Goal: Task Accomplishment & Management: Use online tool/utility

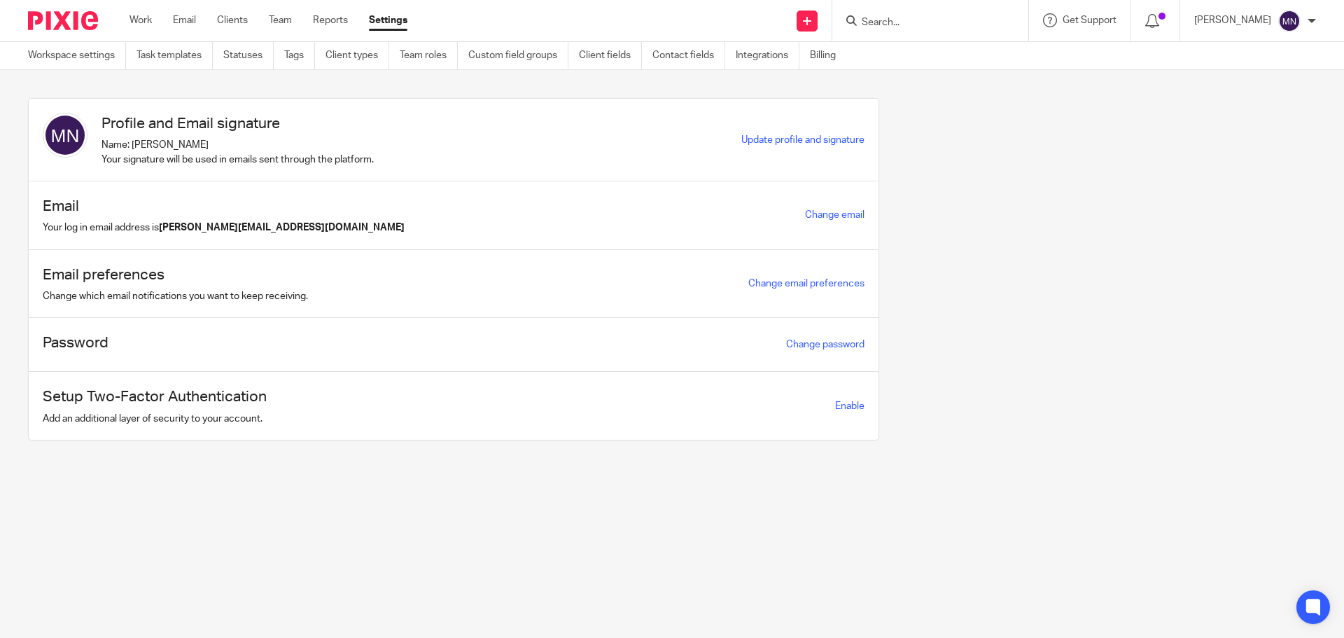
click at [897, 29] on form at bounding box center [934, 21] width 149 height 18
click at [895, 23] on input "Search" at bounding box center [923, 23] width 126 height 13
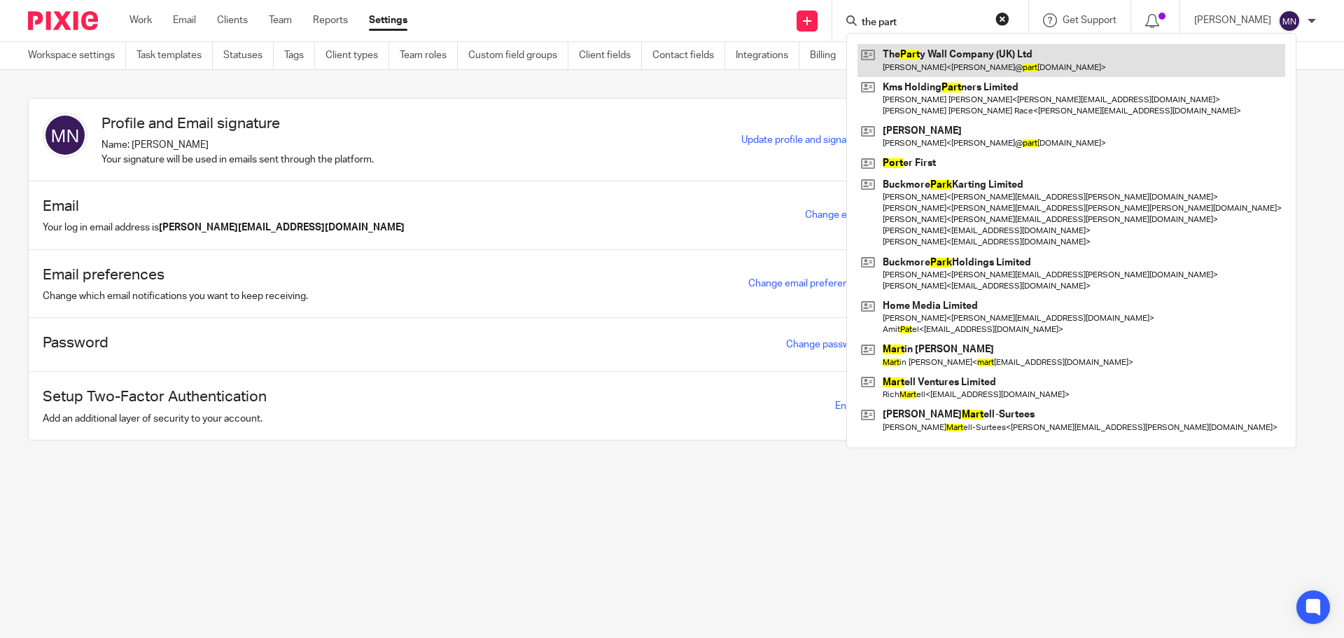
type input "the part"
click at [953, 46] on link at bounding box center [1072, 60] width 428 height 32
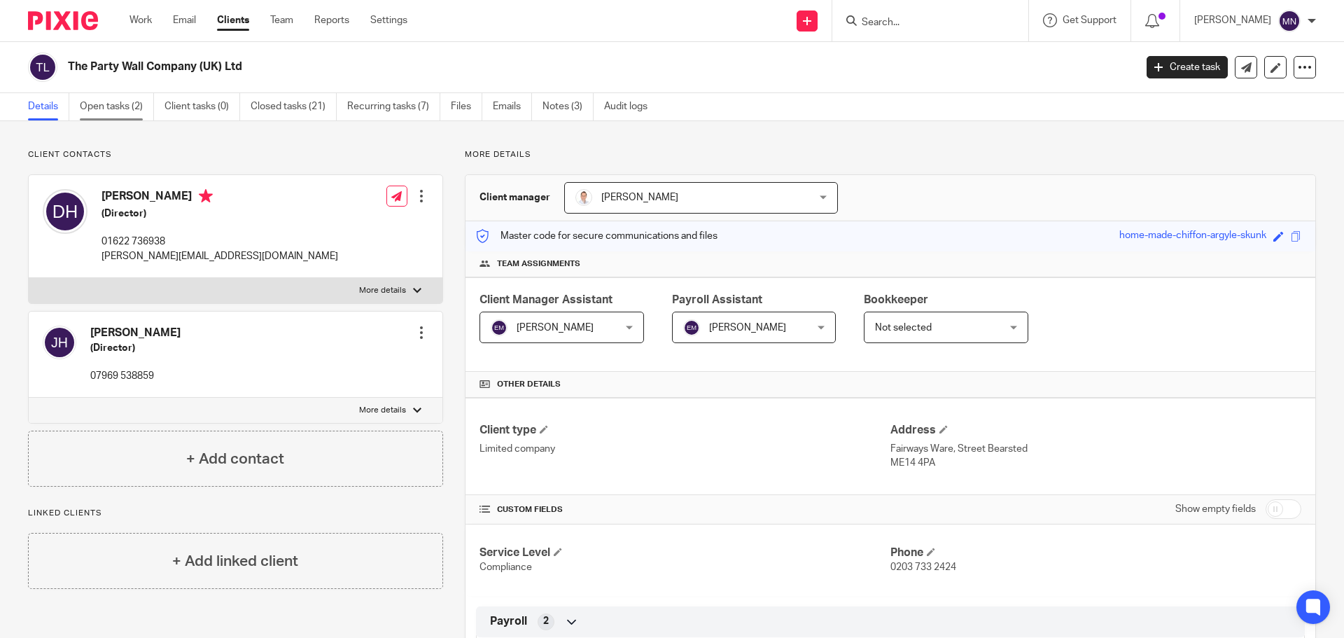
click at [124, 117] on link "Open tasks (2)" at bounding box center [117, 106] width 74 height 27
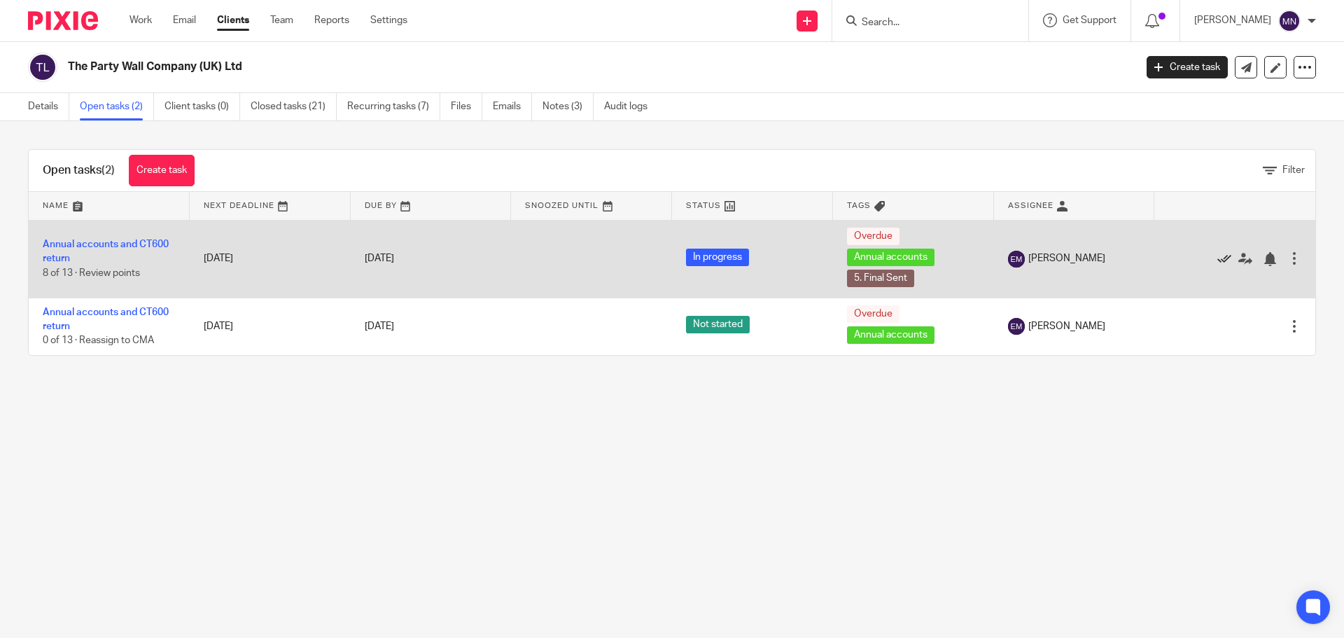
click at [1217, 260] on icon at bounding box center [1224, 259] width 14 height 14
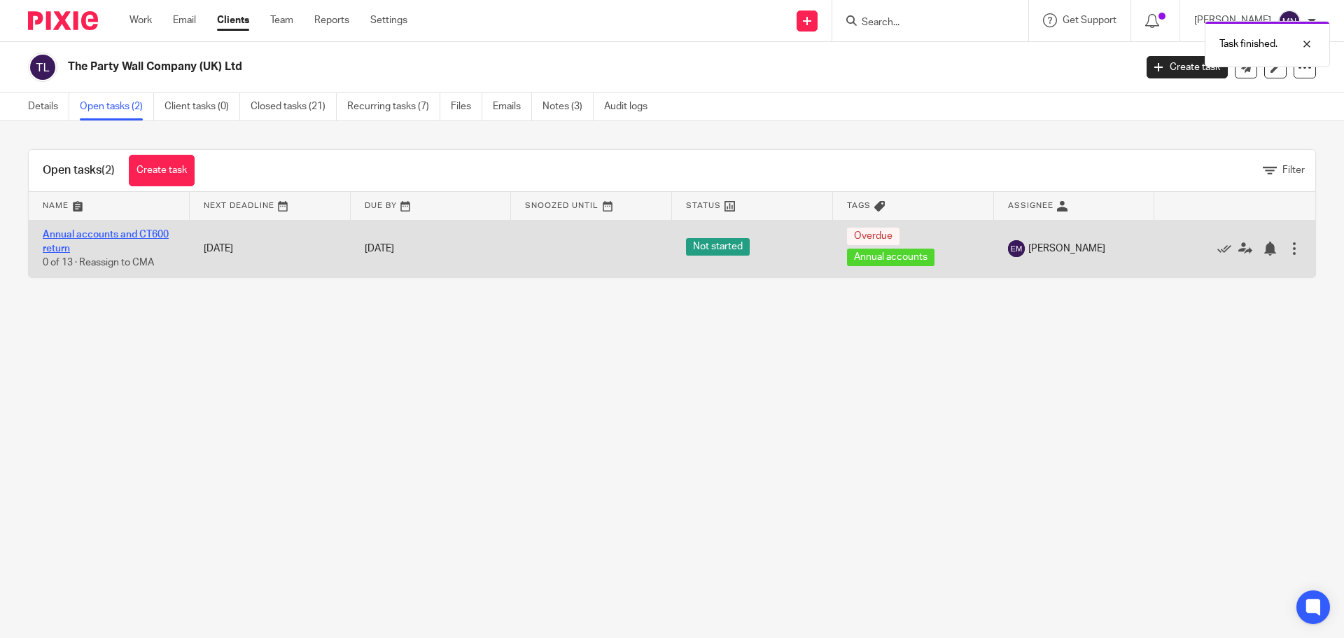
click at [113, 231] on link "Annual accounts and CT600 return" at bounding box center [106, 242] width 126 height 24
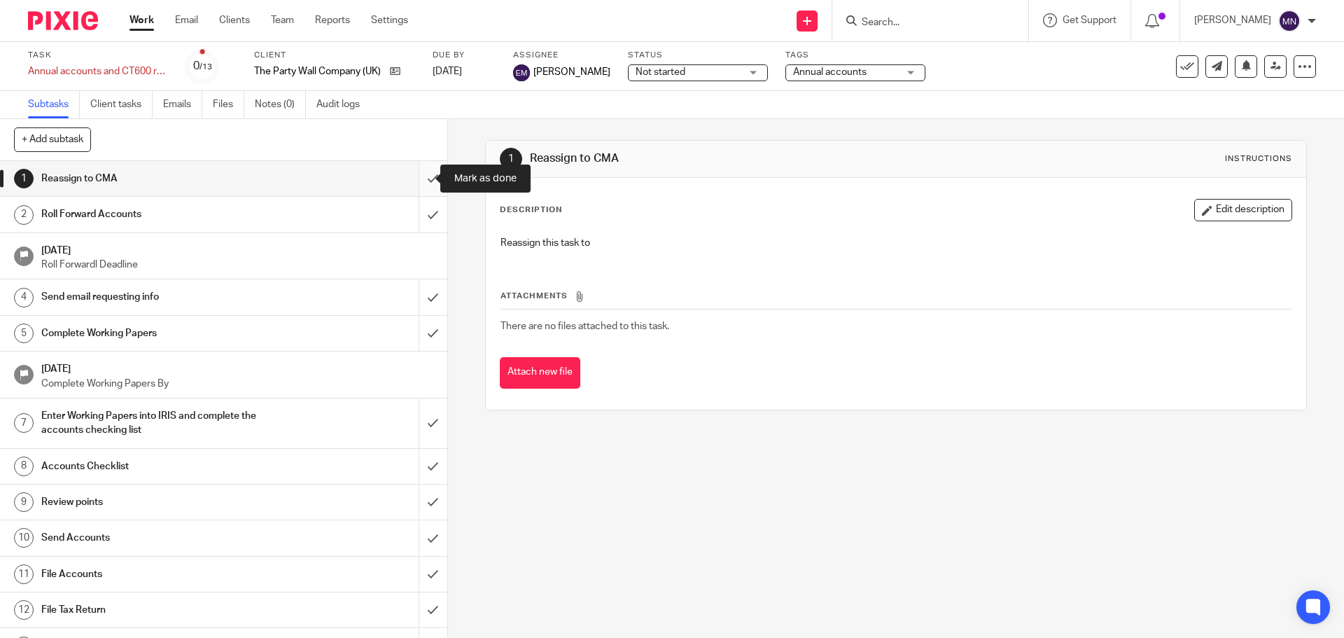
click at [420, 177] on input "submit" at bounding box center [223, 178] width 447 height 35
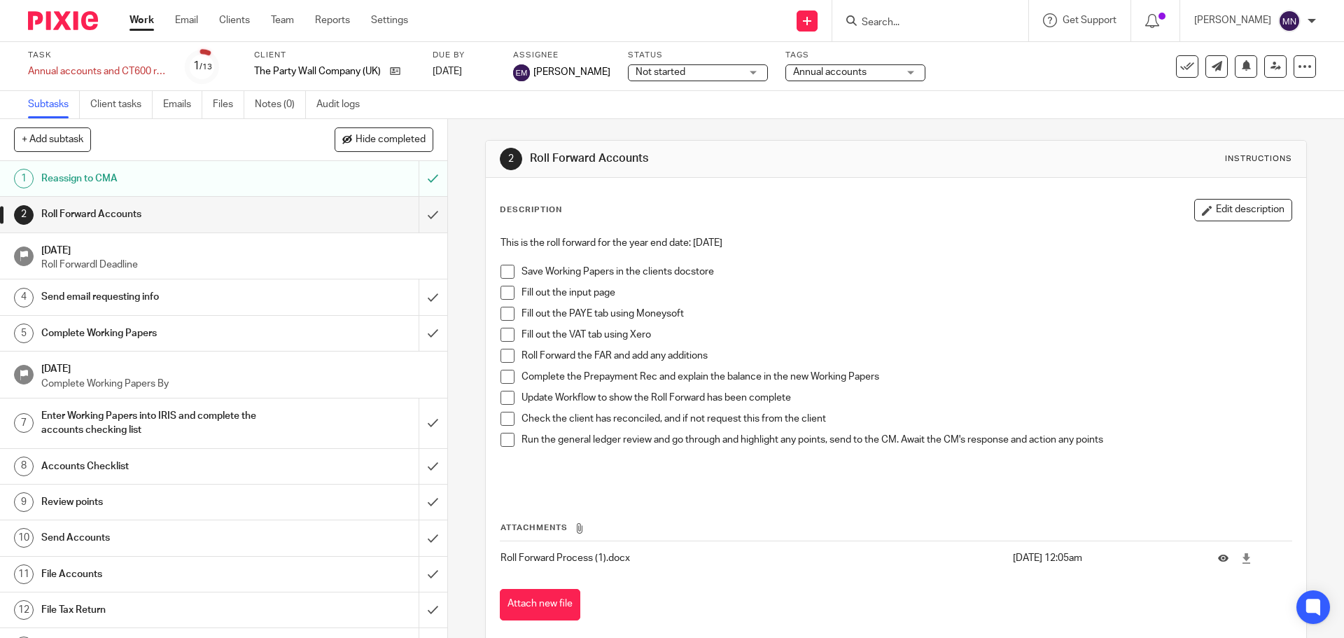
click at [417, 213] on input "submit" at bounding box center [223, 214] width 447 height 35
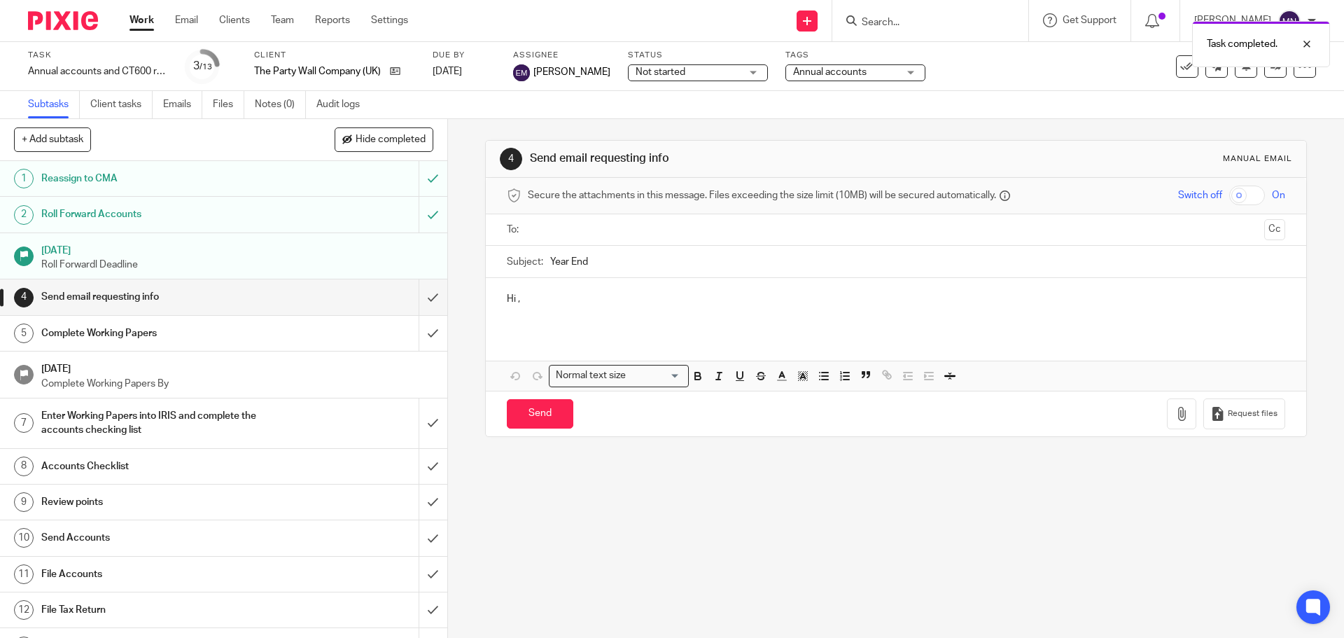
click at [218, 504] on h1 "Review points" at bounding box center [162, 501] width 242 height 21
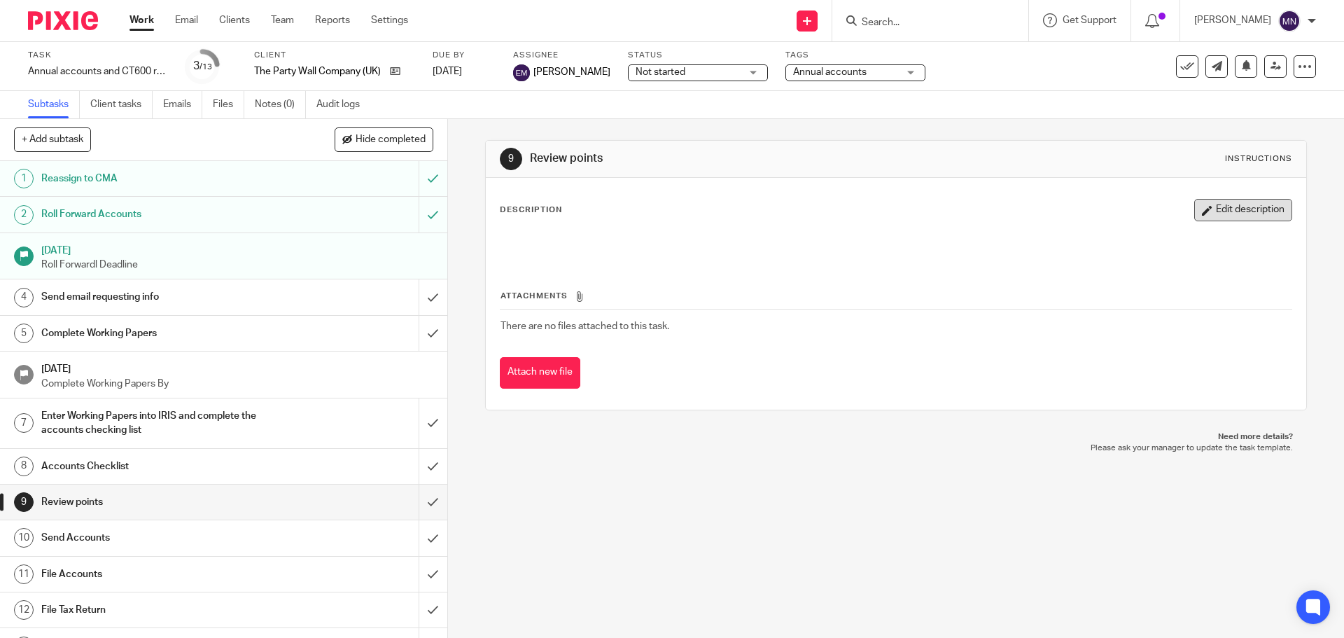
click at [1245, 200] on button "Edit description" at bounding box center [1243, 210] width 98 height 22
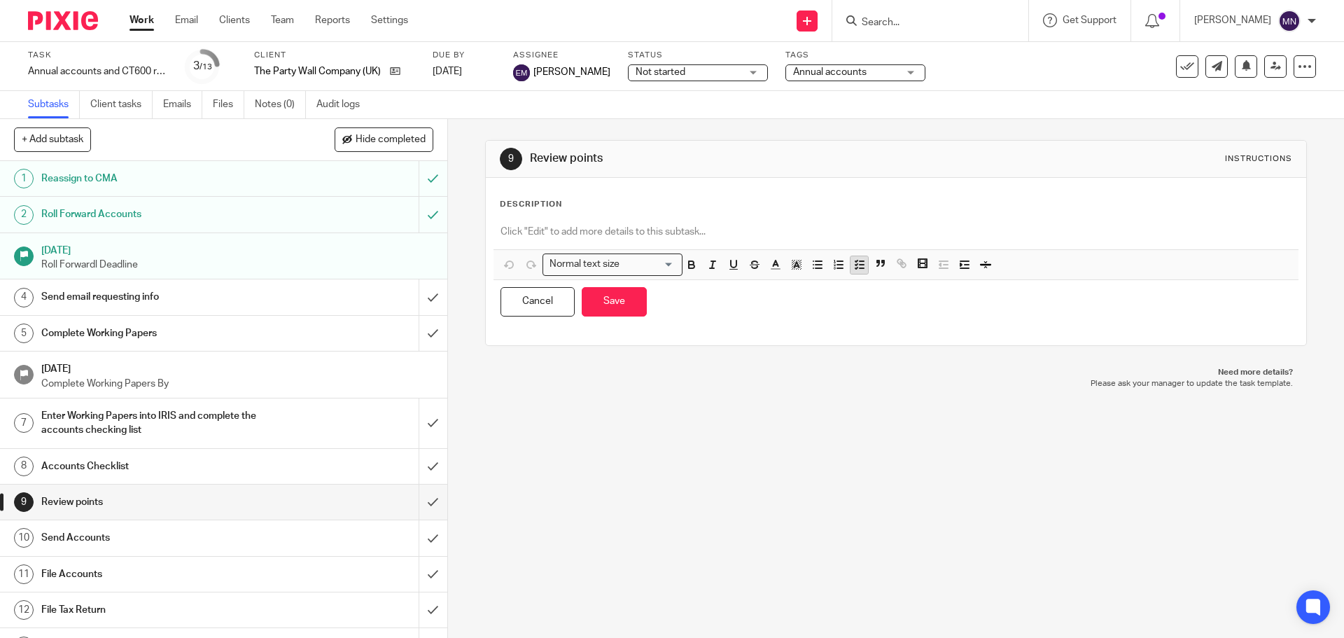
click at [855, 267] on icon "button" at bounding box center [859, 264] width 13 height 13
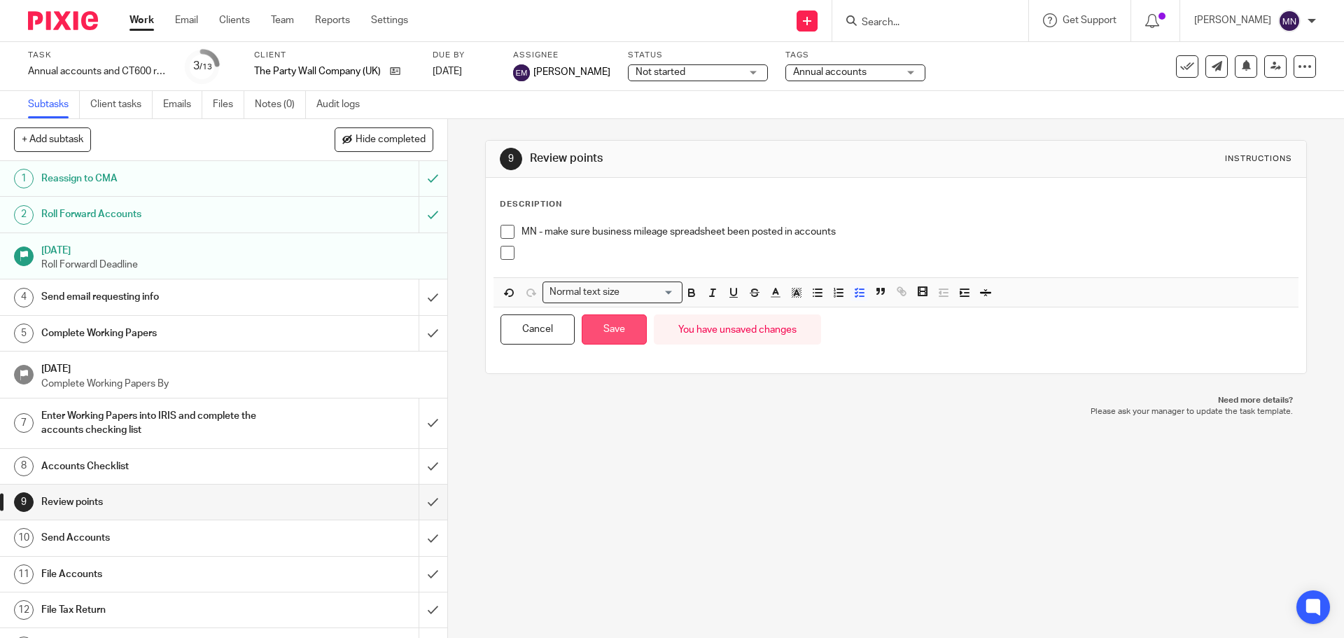
click at [614, 331] on button "Save" at bounding box center [614, 329] width 65 height 30
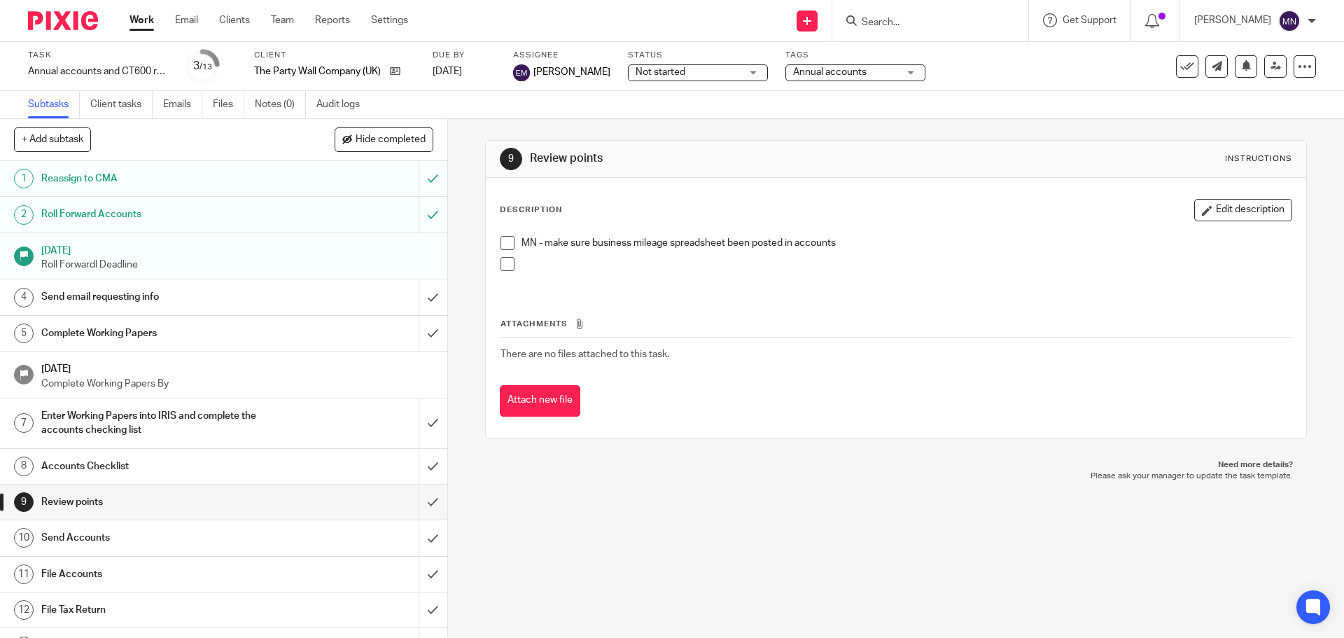
click at [895, 29] on form at bounding box center [934, 21] width 149 height 18
click at [900, 19] on input "Search" at bounding box center [923, 23] width 126 height 13
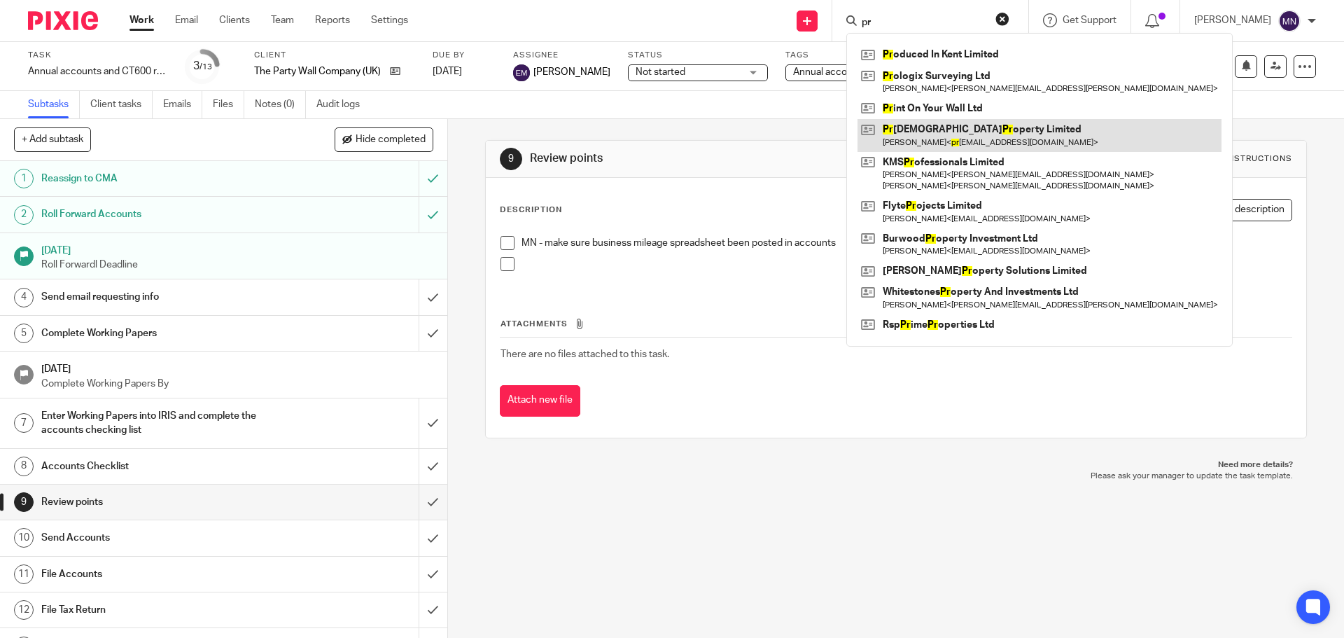
type input "pr"
click at [943, 138] on link at bounding box center [1040, 135] width 364 height 32
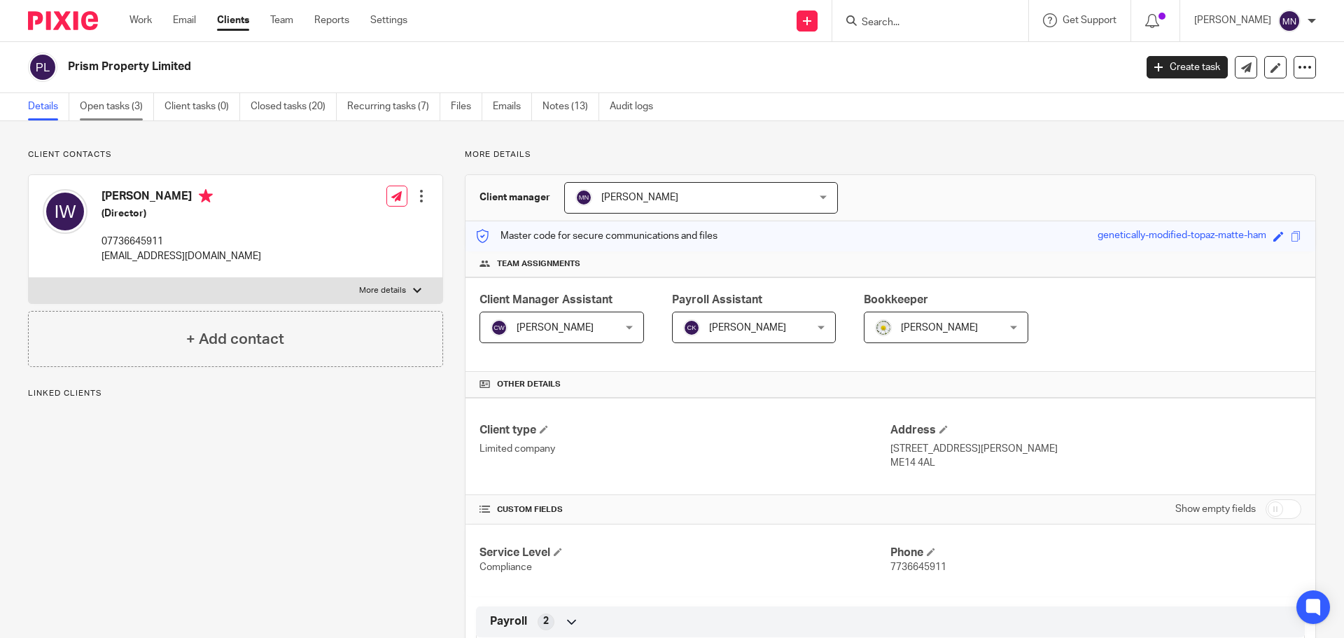
click at [139, 108] on link "Open tasks (3)" at bounding box center [117, 106] width 74 height 27
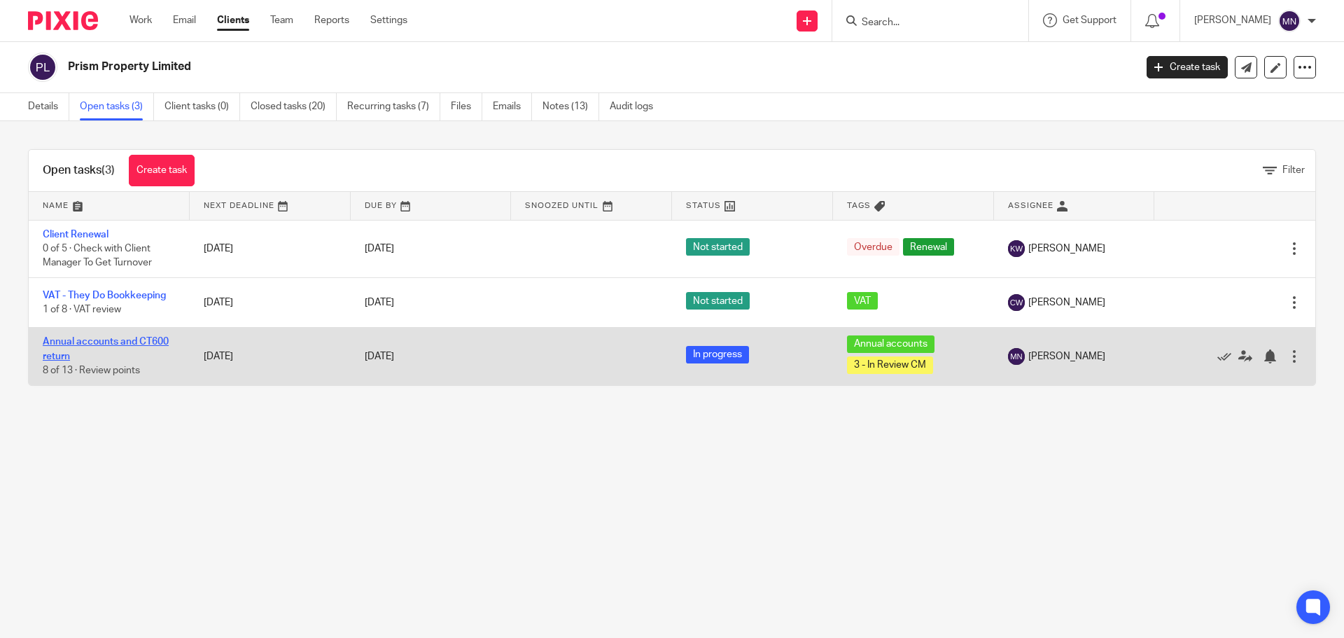
click at [138, 347] on link "Annual accounts and CT600 return" at bounding box center [106, 349] width 126 height 24
